Goal: Navigation & Orientation: Go to known website

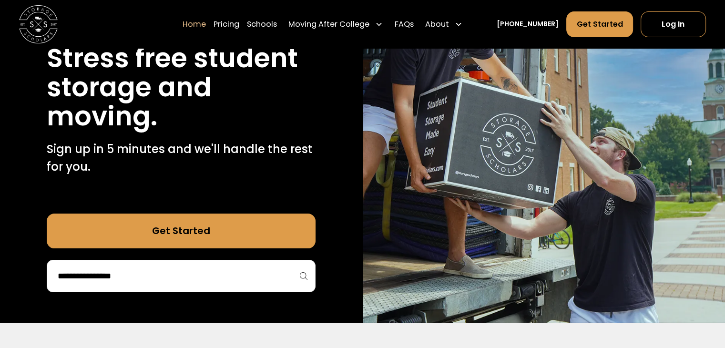
scroll to position [125, 0]
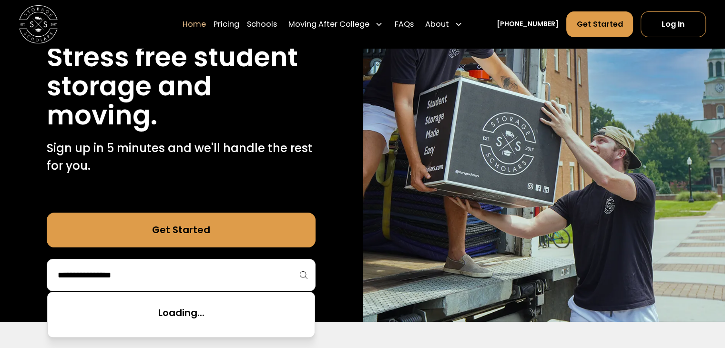
click at [190, 268] on input "search" at bounding box center [181, 275] width 249 height 16
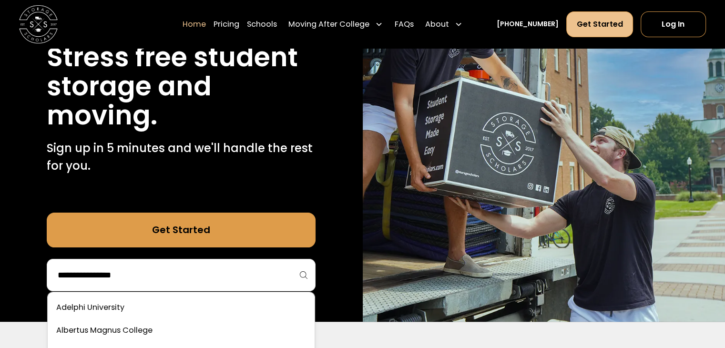
click at [596, 19] on link "Get Started" at bounding box center [599, 24] width 66 height 26
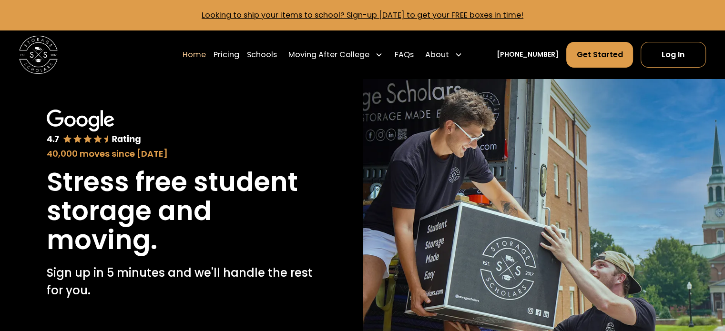
scroll to position [2, 0]
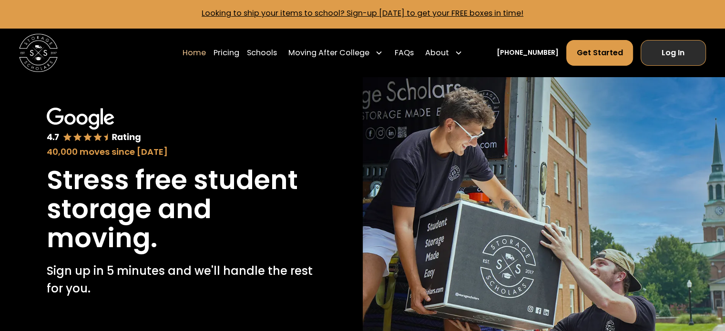
click at [662, 44] on link "Log In" at bounding box center [672, 53] width 65 height 26
